Goal: Navigation & Orientation: Find specific page/section

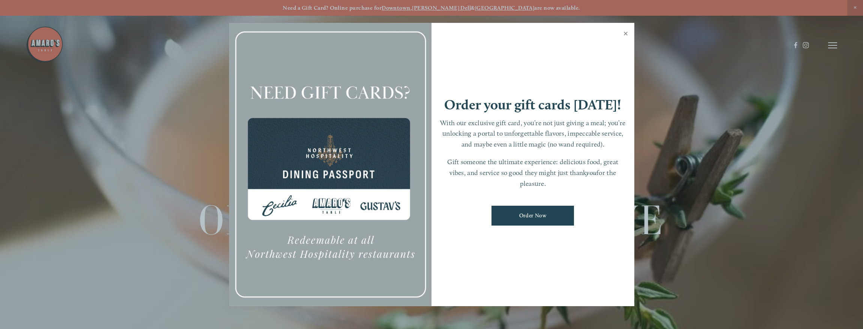
click at [625, 34] on link "Close" at bounding box center [625, 34] width 15 height 21
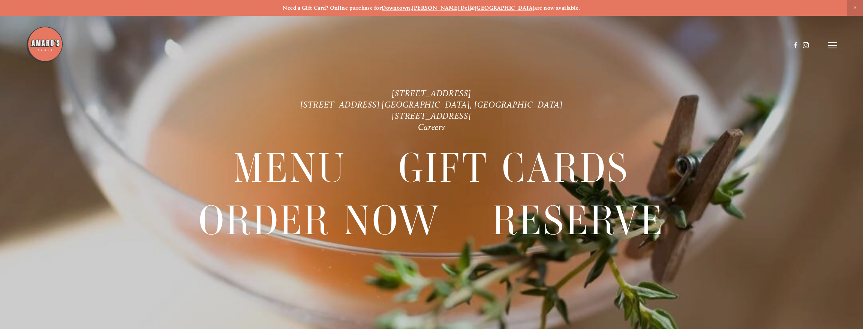
click at [836, 44] on icon at bounding box center [832, 45] width 9 height 7
click at [666, 46] on span "Menu" at bounding box center [665, 45] width 15 height 7
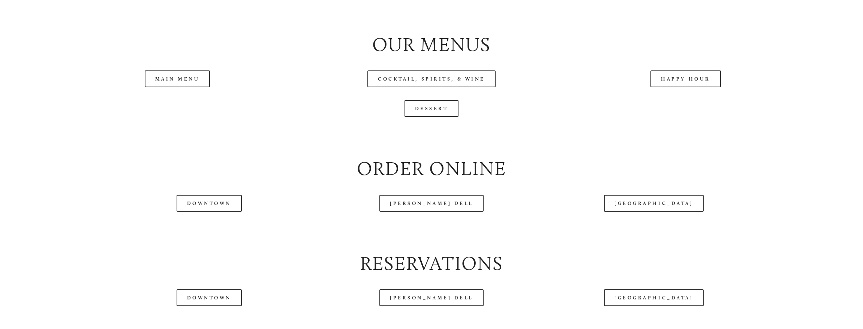
scroll to position [1016, 0]
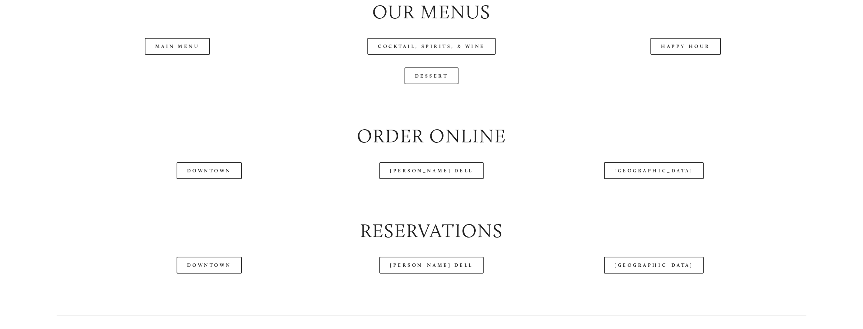
click at [188, 45] on div at bounding box center [408, 26] width 764 height 39
click at [190, 45] on div at bounding box center [408, 26] width 764 height 39
click at [174, 46] on header "Menu Order Now Visit Gallery 0" at bounding box center [431, 26] width 811 height 90
click at [176, 46] on header "Menu Order Now Visit Gallery 0" at bounding box center [431, 26] width 811 height 90
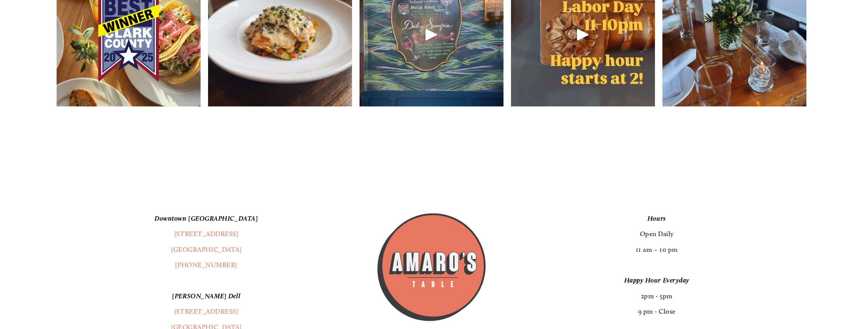
scroll to position [1513, 0]
